Goal: Transaction & Acquisition: Purchase product/service

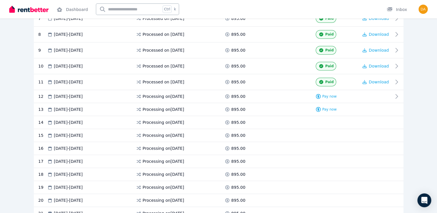
scroll to position [255, 0]
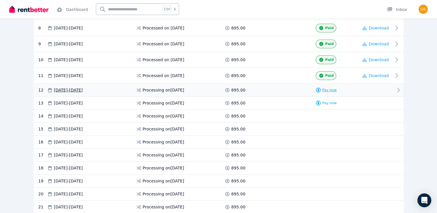
click at [327, 89] on span "Pay now" at bounding box center [329, 90] width 14 height 5
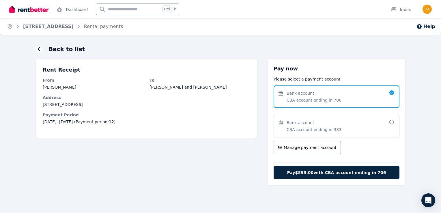
click at [335, 123] on span "Bank account CBA account ending in 383" at bounding box center [333, 126] width 110 height 13
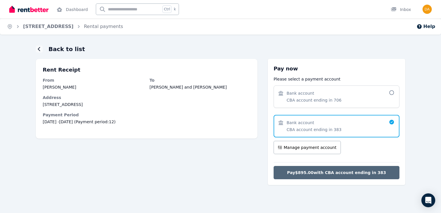
click at [336, 171] on span "Pay $895.00 with CBA account ending in 383" at bounding box center [336, 173] width 99 height 6
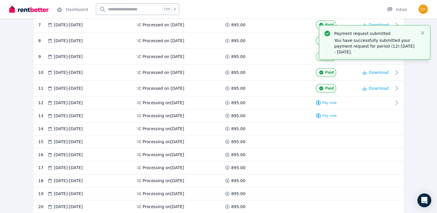
scroll to position [246, 0]
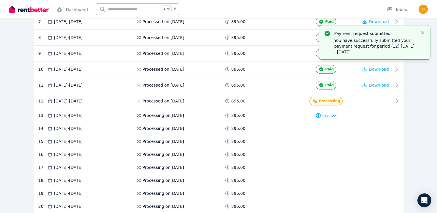
click at [330, 114] on span "Pay now" at bounding box center [329, 115] width 14 height 5
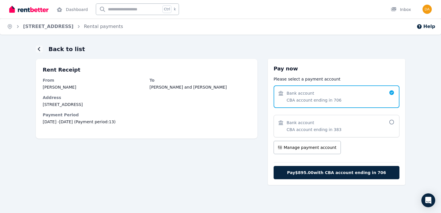
click at [323, 126] on span "Bank account CBA account ending in 383" at bounding box center [314, 126] width 55 height 13
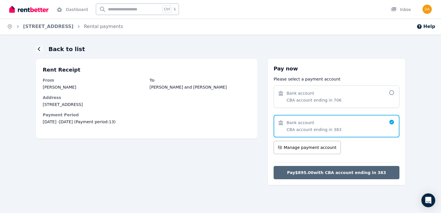
click at [322, 171] on span "Pay $895.00 with CBA account ending in 383" at bounding box center [336, 173] width 99 height 6
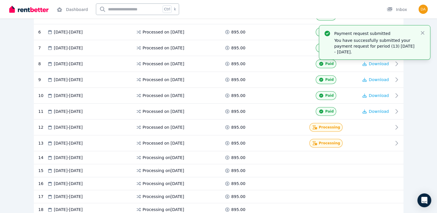
scroll to position [220, 0]
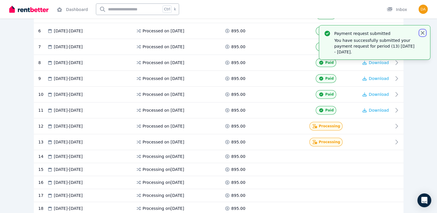
click at [422, 33] on icon "button" at bounding box center [421, 32] width 3 height 3
